Goal: Task Accomplishment & Management: Manage account settings

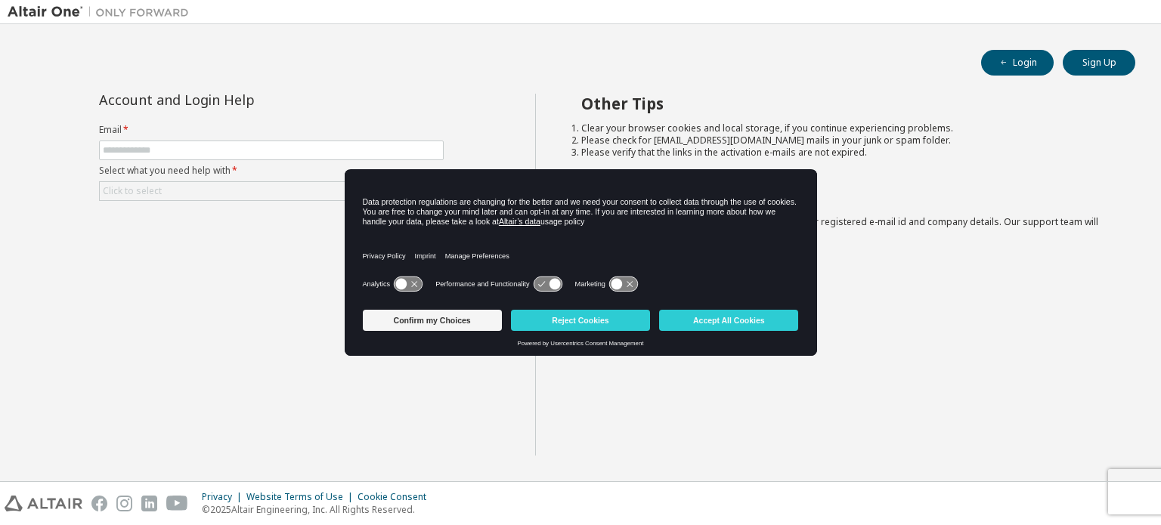
click at [222, 131] on label "Email *" at bounding box center [271, 130] width 345 height 12
click at [447, 317] on button "Confirm my Choices" at bounding box center [432, 320] width 139 height 21
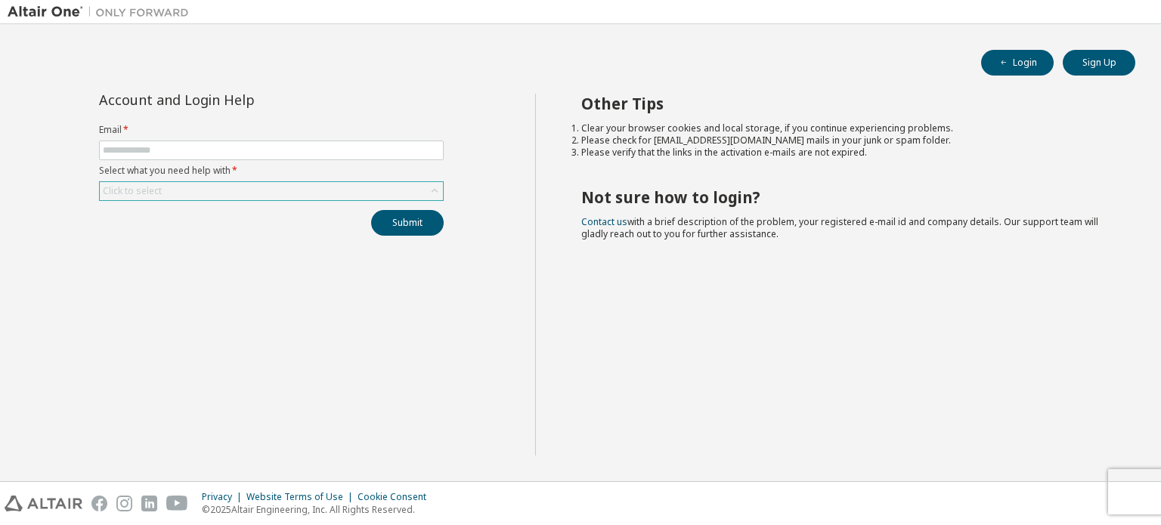
click at [224, 187] on div "Click to select" at bounding box center [271, 191] width 343 height 18
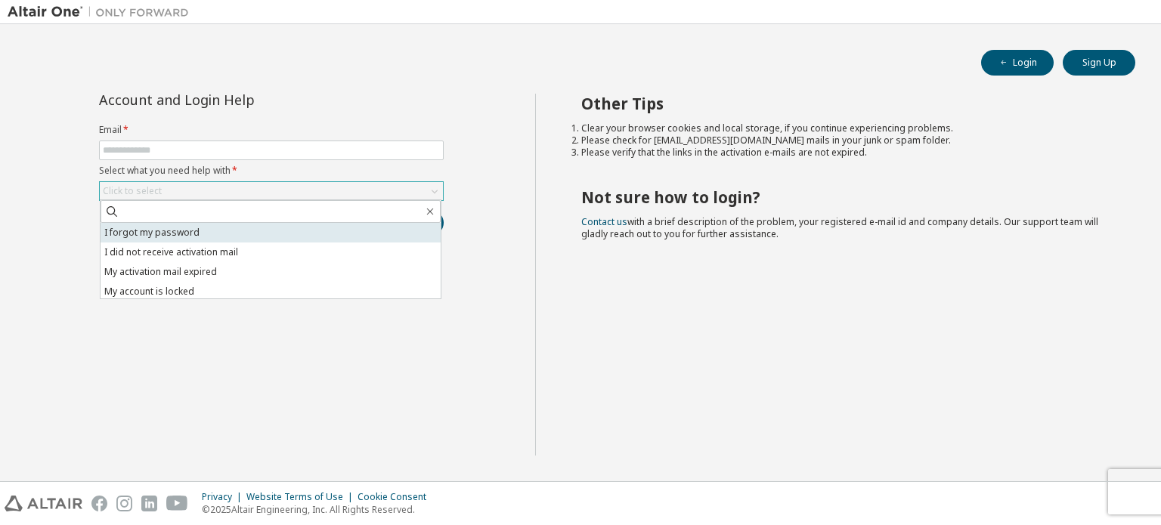
click at [200, 229] on li "I forgot my password" at bounding box center [271, 233] width 340 height 20
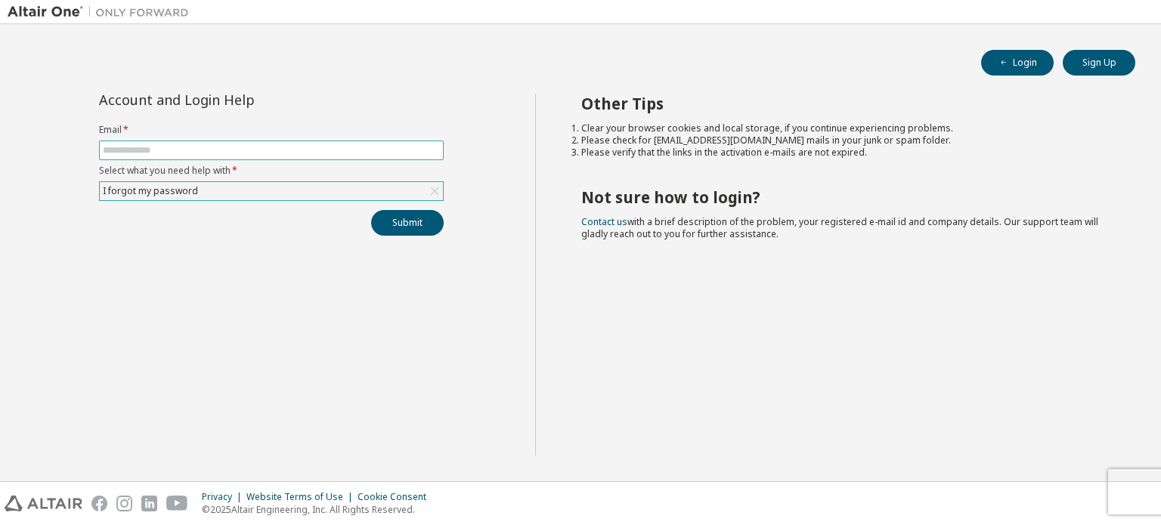
drag, startPoint x: 217, startPoint y: 141, endPoint x: 205, endPoint y: 144, distance: 12.7
click at [205, 144] on span at bounding box center [271, 151] width 345 height 20
click at [205, 144] on input "text" at bounding box center [271, 150] width 337 height 12
type input "**********"
click at [396, 220] on button "Submit" at bounding box center [407, 223] width 73 height 26
